Goal: Task Accomplishment & Management: Use online tool/utility

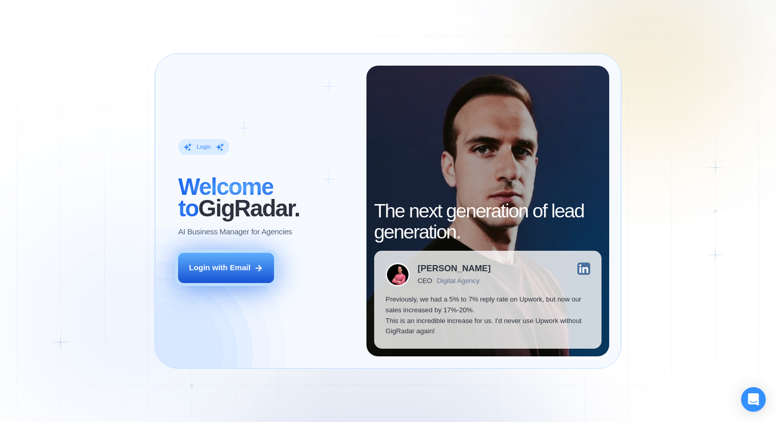
click at [243, 273] on div "Login with Email" at bounding box center [220, 268] width 62 height 11
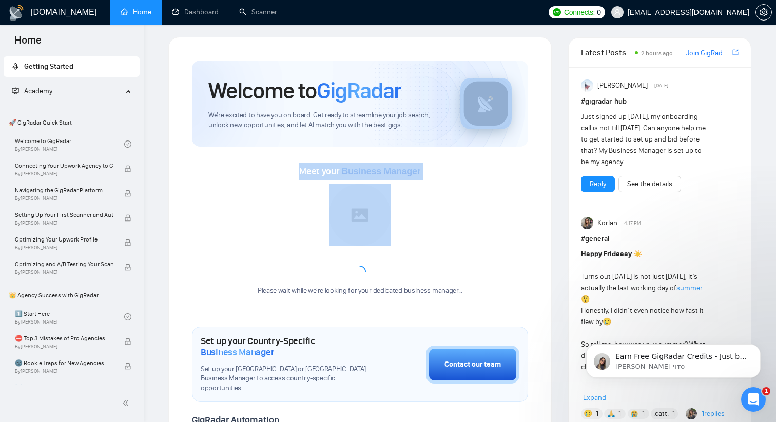
drag, startPoint x: 454, startPoint y: 105, endPoint x: 449, endPoint y: 186, distance: 81.3
click at [449, 186] on div "Welcome to GigRadar We're excited to have you on board. Get ready to streamline…" at bounding box center [360, 403] width 336 height 684
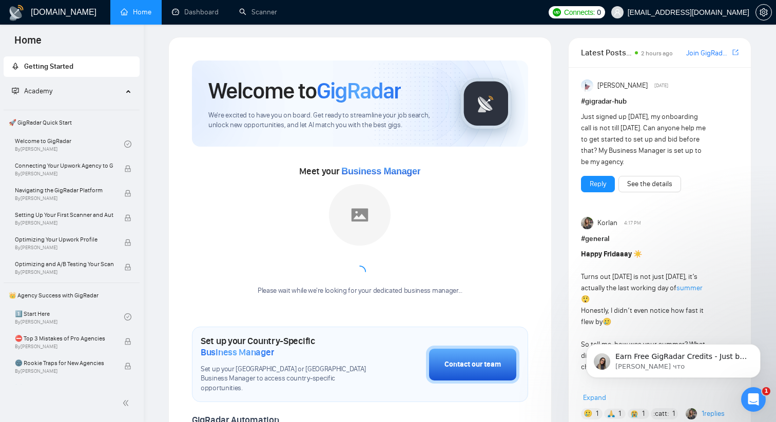
click at [471, 148] on div "Meet your Business Manager Please wait while we're looking for your dedicated b…" at bounding box center [360, 227] width 336 height 160
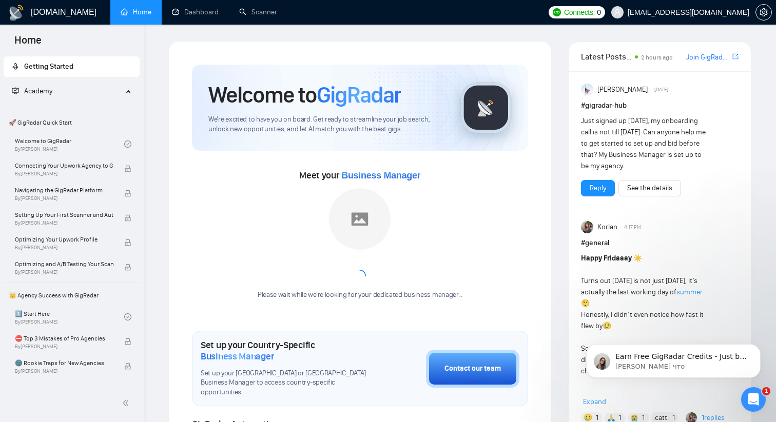
click at [93, 92] on span "Academy" at bounding box center [67, 91] width 111 height 21
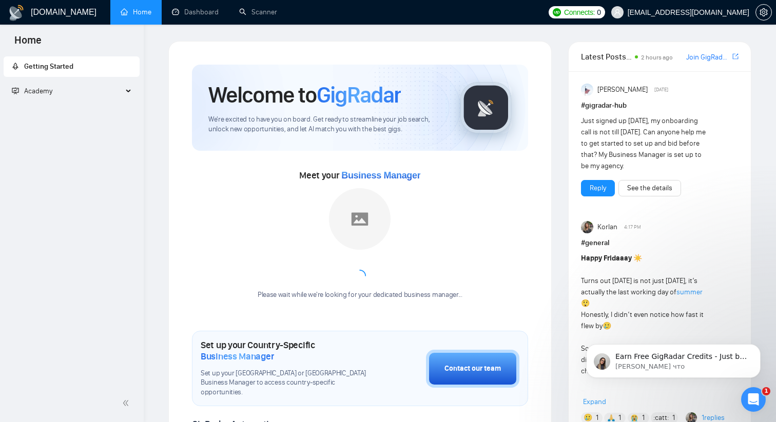
click at [78, 91] on span "Academy" at bounding box center [67, 91] width 111 height 21
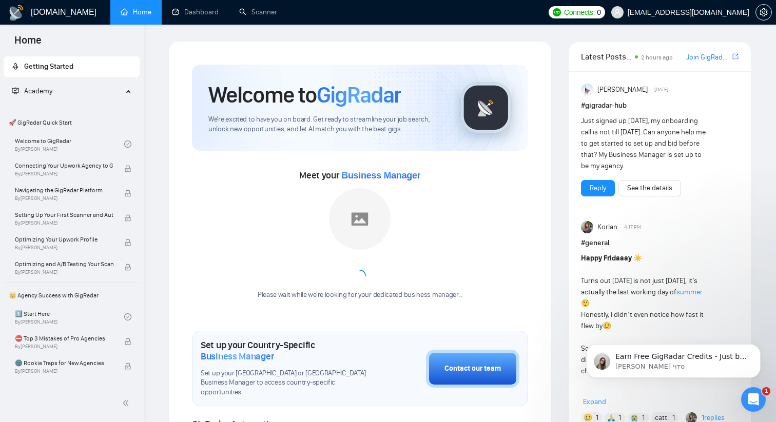
click at [106, 57] on span "Getting Started" at bounding box center [72, 66] width 120 height 21
click at [187, 14] on link "Dashboard" at bounding box center [195, 12] width 47 height 9
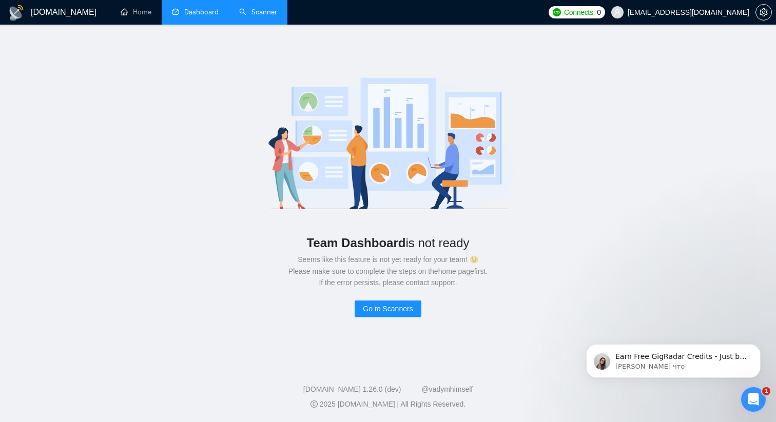
click at [263, 16] on link "Scanner" at bounding box center [258, 12] width 38 height 9
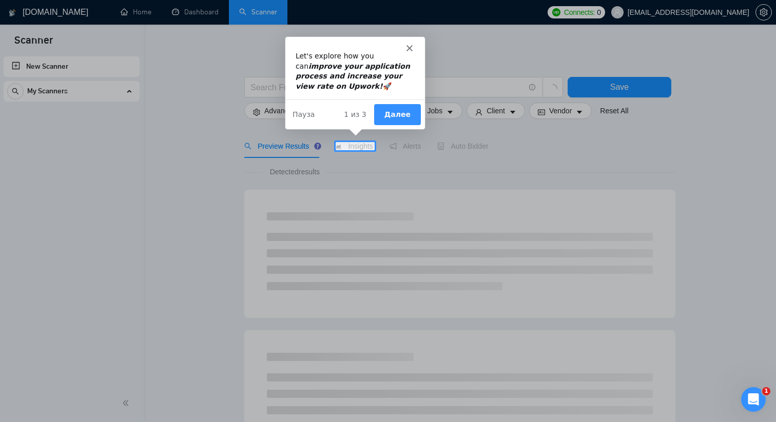
click at [407, 116] on button "Далее" at bounding box center [396, 113] width 47 height 21
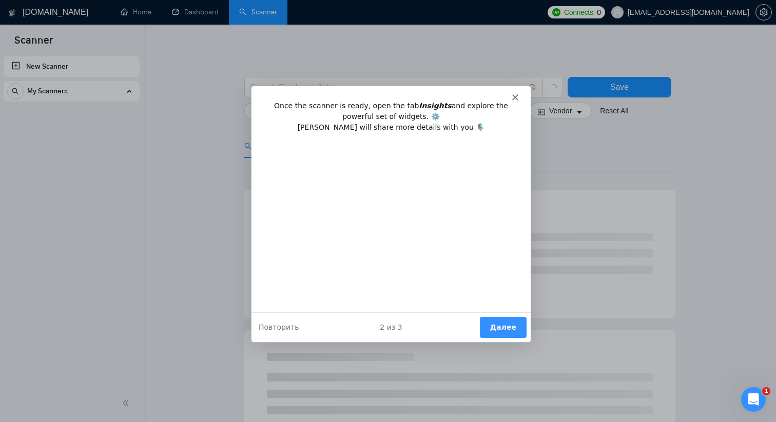
click at [492, 319] on button "Далее" at bounding box center [502, 327] width 47 height 21
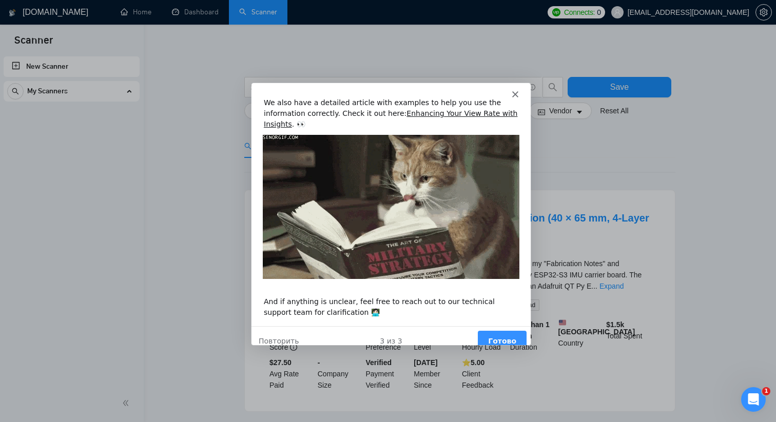
click at [514, 95] on polygon "Закрыть" at bounding box center [515, 94] width 6 height 6
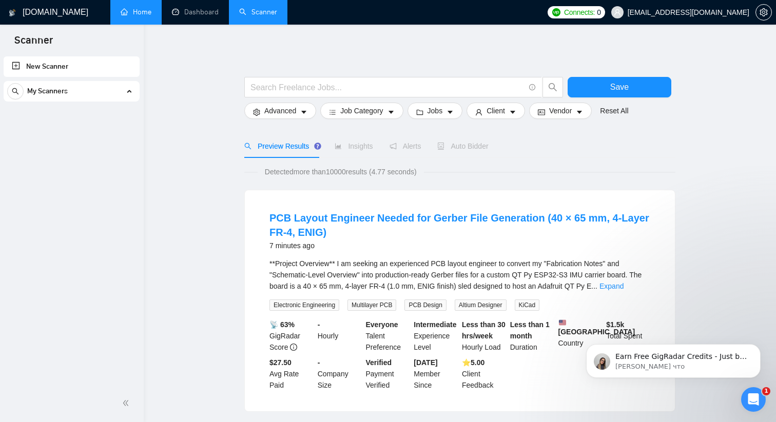
click at [150, 16] on link "Home" at bounding box center [136, 12] width 31 height 9
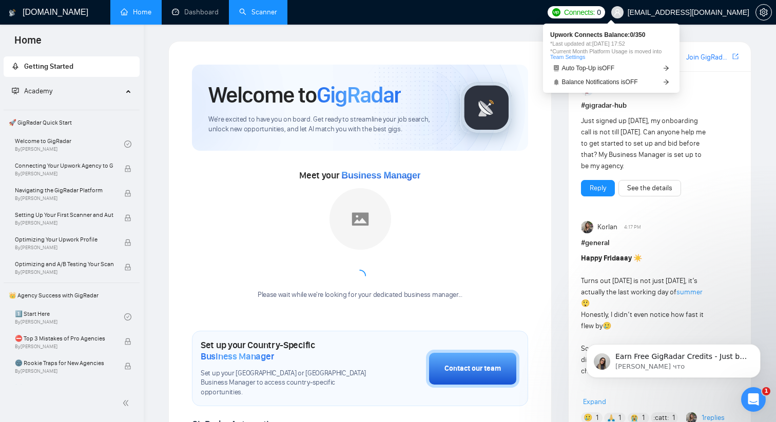
click at [595, 11] on span "Connects:" at bounding box center [579, 12] width 31 height 11
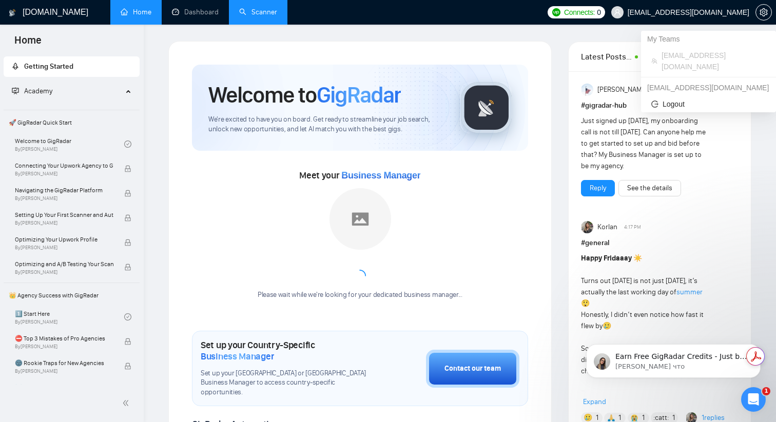
click at [691, 18] on span "ratechagency@gmail.com" at bounding box center [680, 12] width 150 height 33
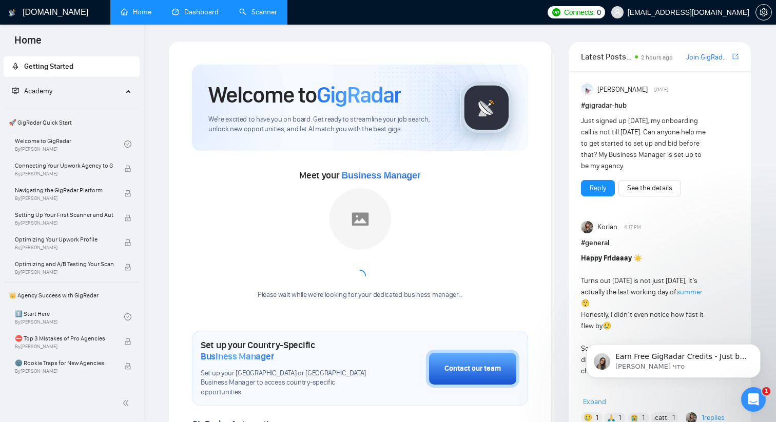
click at [176, 9] on link "Dashboard" at bounding box center [195, 12] width 47 height 9
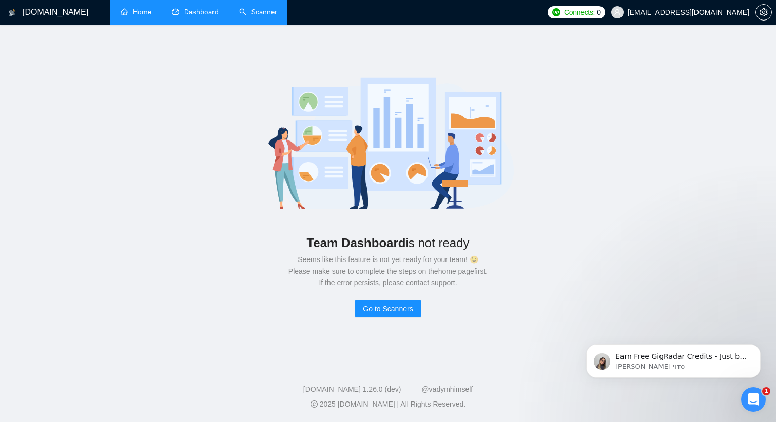
click at [269, 12] on link "Scanner" at bounding box center [258, 12] width 38 height 9
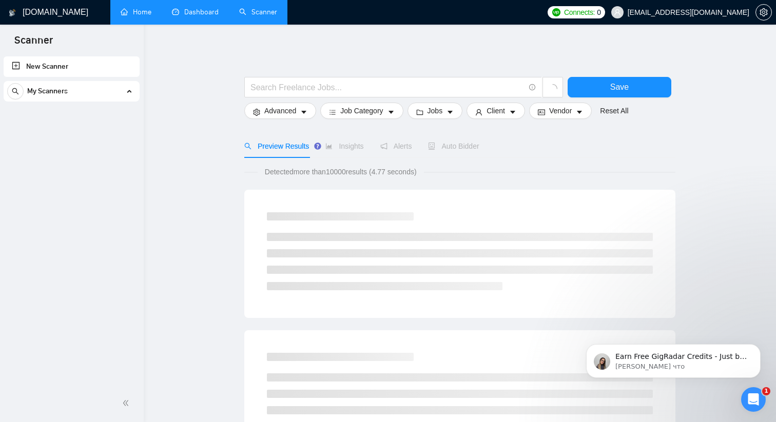
scroll to position [562, 0]
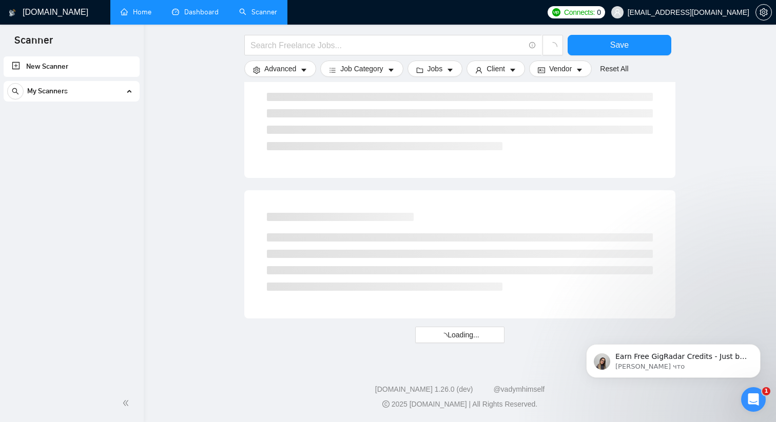
click at [137, 101] on div "My Scanners" at bounding box center [72, 91] width 136 height 21
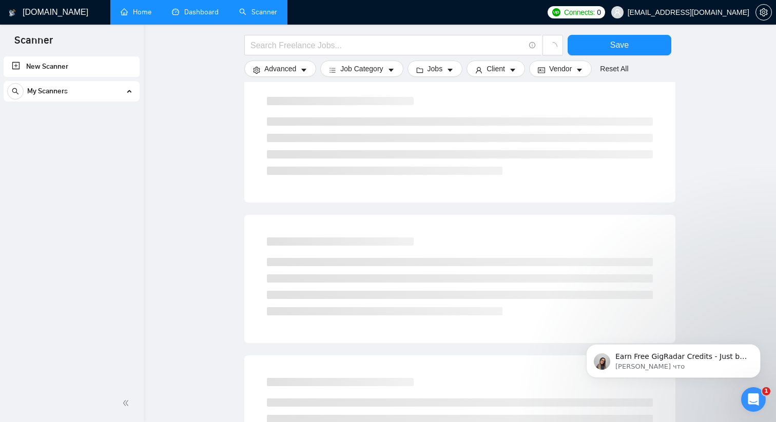
scroll to position [0, 0]
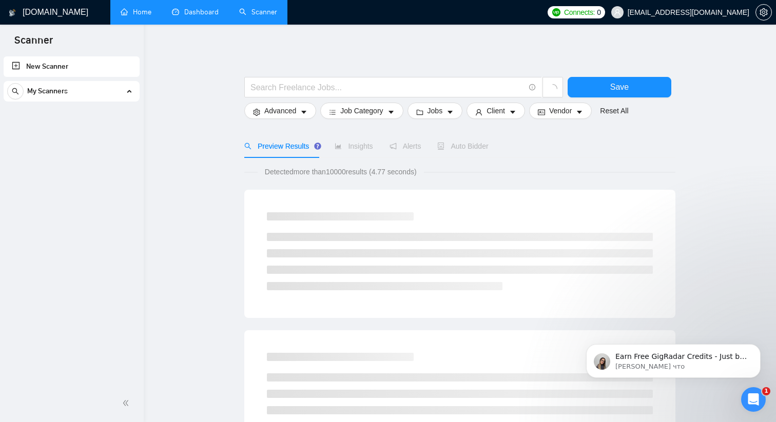
click at [132, 9] on link "Home" at bounding box center [136, 12] width 31 height 9
